Goal: Transaction & Acquisition: Purchase product/service

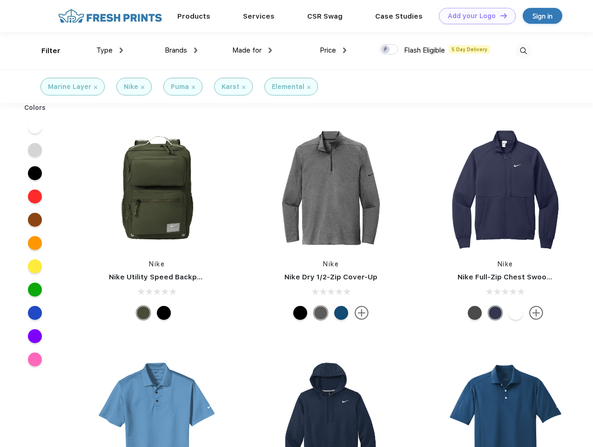
click at [474, 16] on link "Add your Logo Design Tool" at bounding box center [477, 16] width 77 height 16
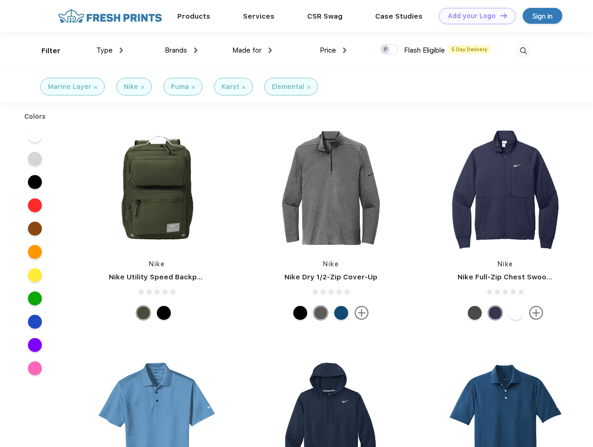
click at [0, 0] on div "Design Tool" at bounding box center [0, 0] width 0 height 0
click at [500, 15] on link "Add your Logo Design Tool" at bounding box center [477, 16] width 77 height 16
click at [45, 51] on div "Filter" at bounding box center [50, 51] width 19 height 11
click at [110, 50] on span "Type" at bounding box center [104, 50] width 16 height 8
click at [181, 50] on span "Brands" at bounding box center [176, 50] width 22 height 8
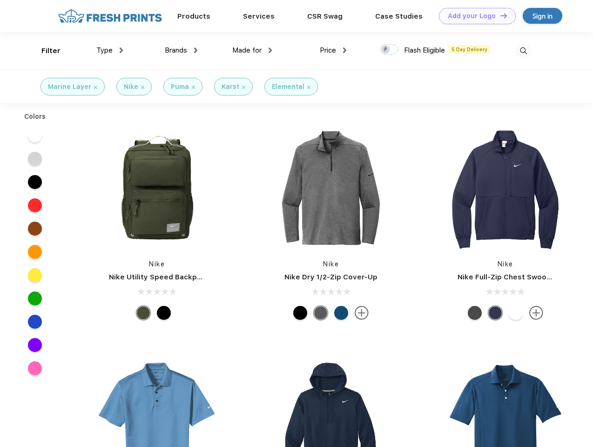
click at [252, 50] on span "Made for" at bounding box center [246, 50] width 29 height 8
click at [334, 50] on span "Price" at bounding box center [328, 50] width 16 height 8
click at [389, 50] on div at bounding box center [389, 49] width 18 height 10
click at [386, 50] on input "checkbox" at bounding box center [383, 47] width 6 height 6
click at [524, 51] on img at bounding box center [523, 50] width 15 height 15
